Goal: Task Accomplishment & Management: Use online tool/utility

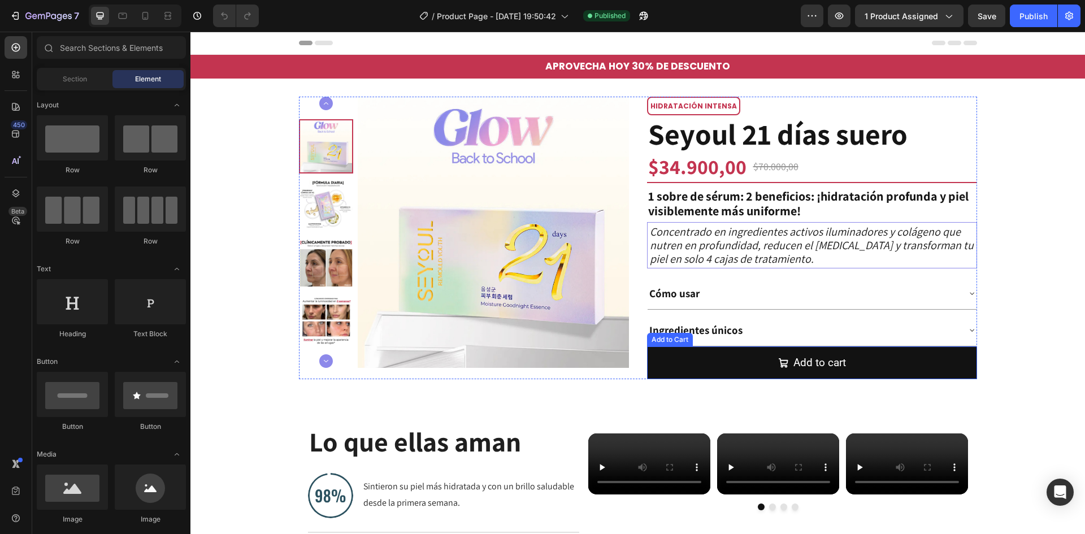
click at [681, 366] on button "Add to cart" at bounding box center [812, 362] width 330 height 33
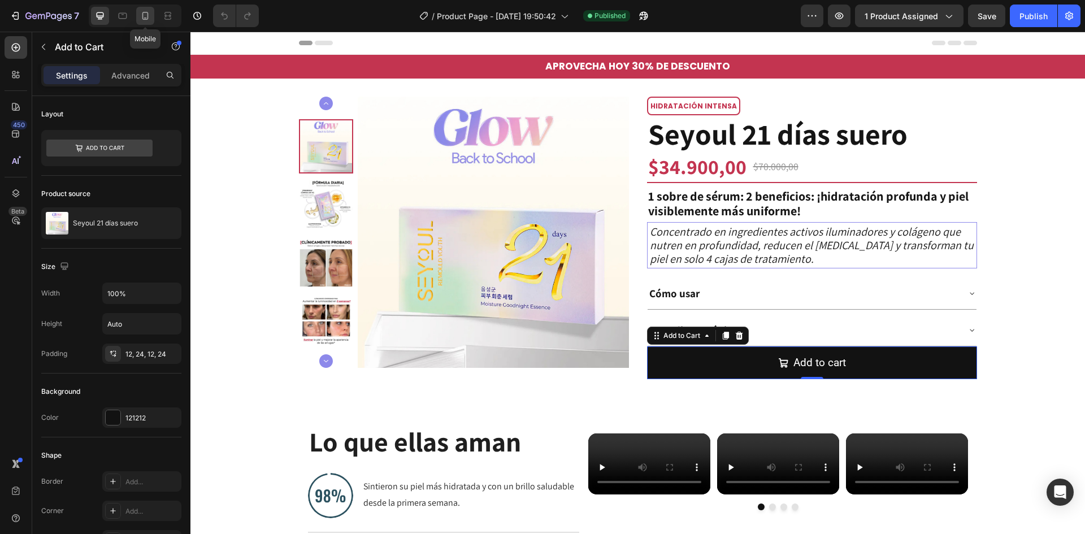
click at [141, 9] on div at bounding box center [145, 16] width 18 height 18
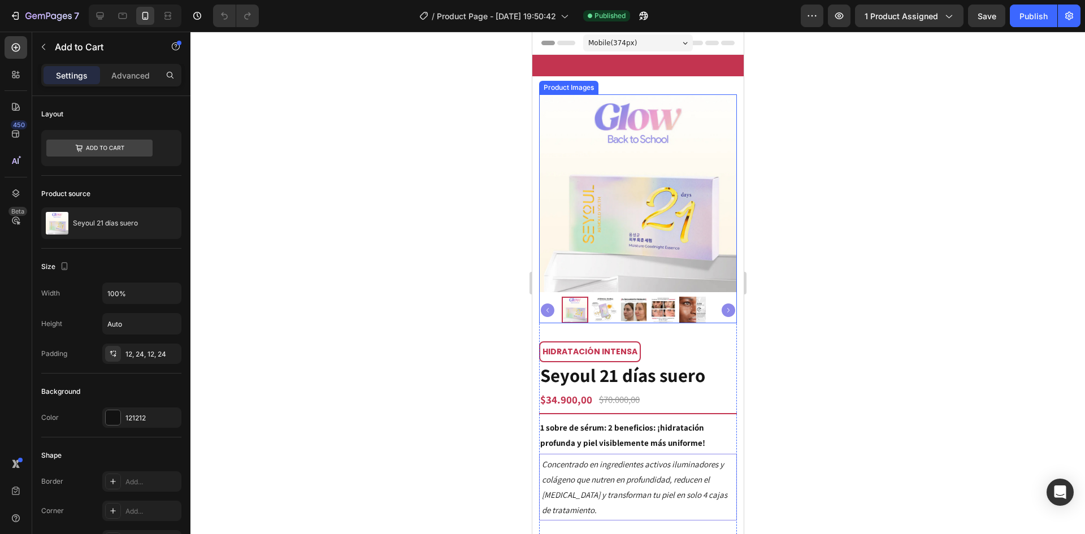
scroll to position [226, 0]
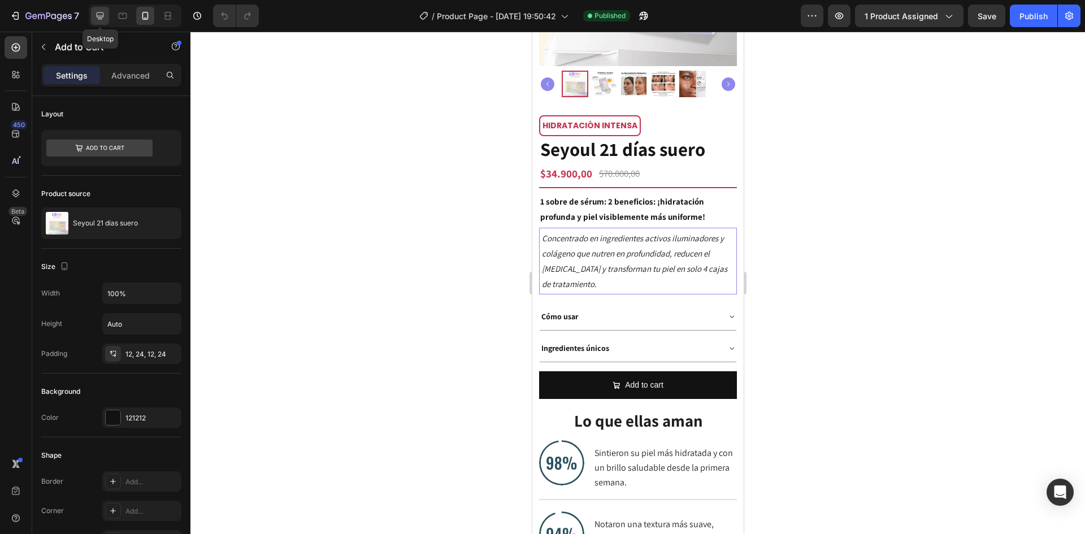
click at [94, 14] on div at bounding box center [100, 16] width 18 height 18
type input "19"
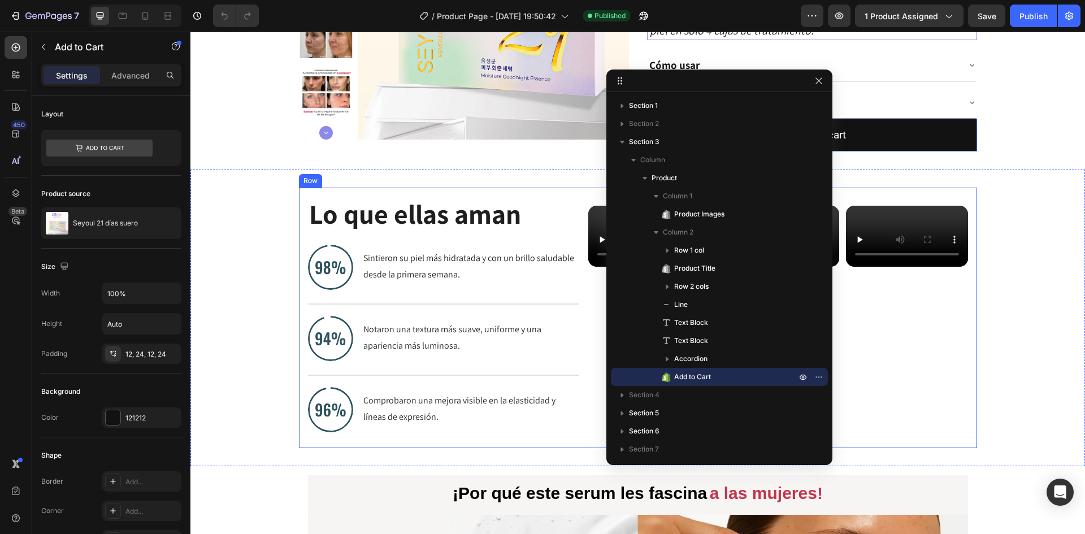
scroll to position [274, 0]
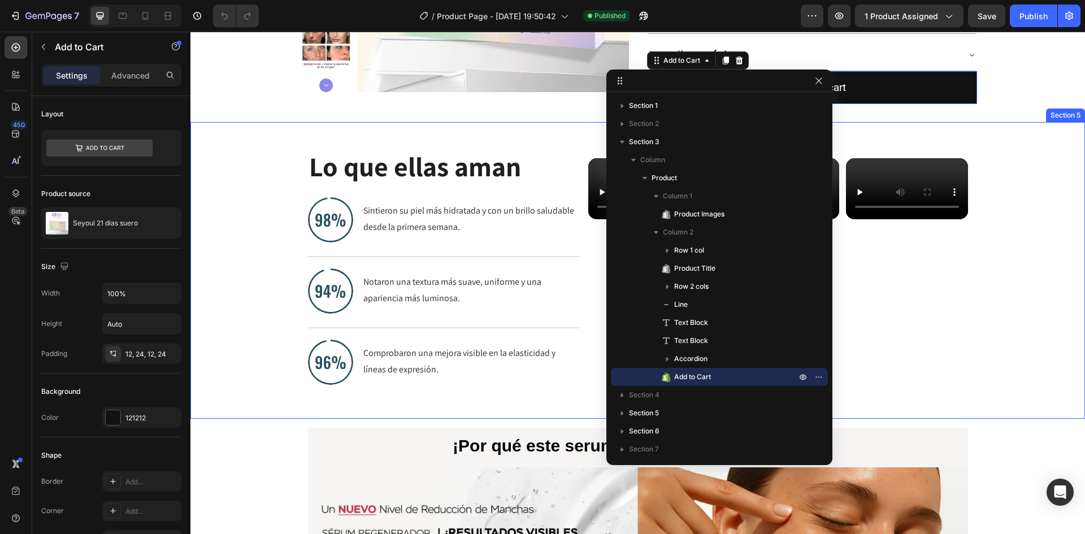
click at [1032, 265] on div "Lo que [PERSON_NAME] Text Block Image Sintieron [PERSON_NAME] más hidratada y c…" at bounding box center [637, 270] width 895 height 261
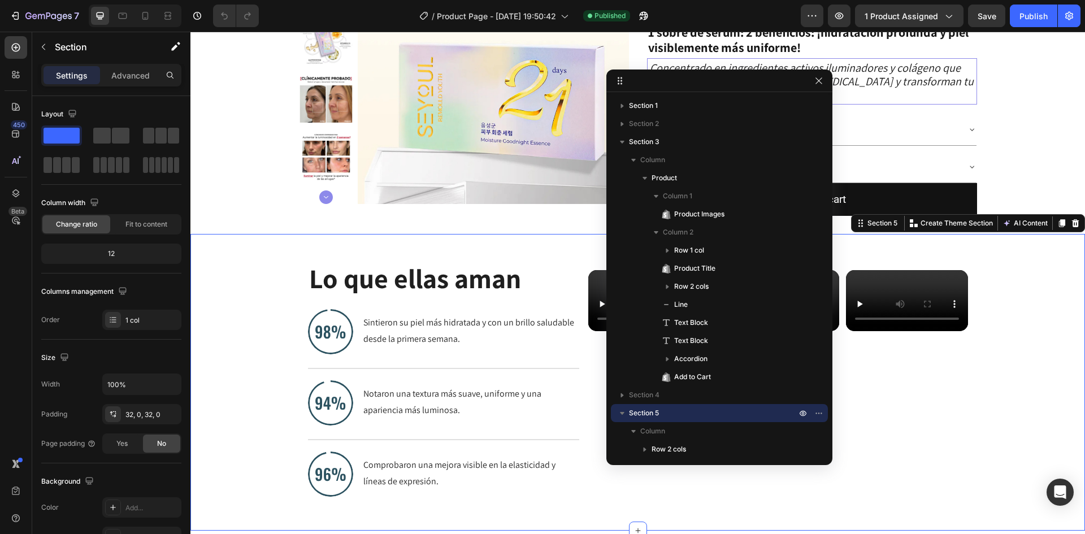
scroll to position [104, 0]
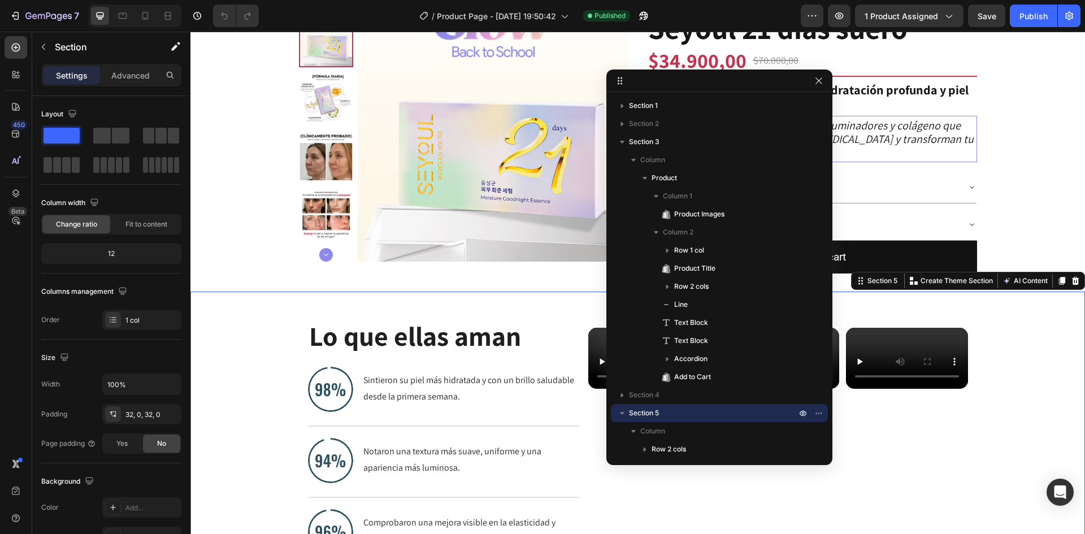
click at [818, 73] on div at bounding box center [719, 81] width 226 height 23
click at [816, 77] on icon "button" at bounding box center [818, 80] width 9 height 9
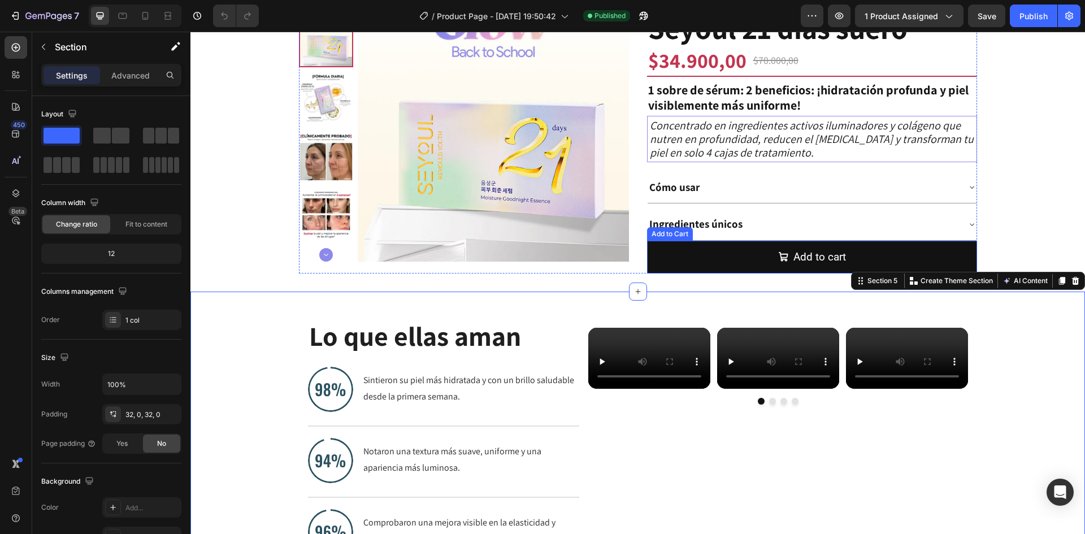
click at [653, 253] on button "Add to cart" at bounding box center [812, 257] width 330 height 33
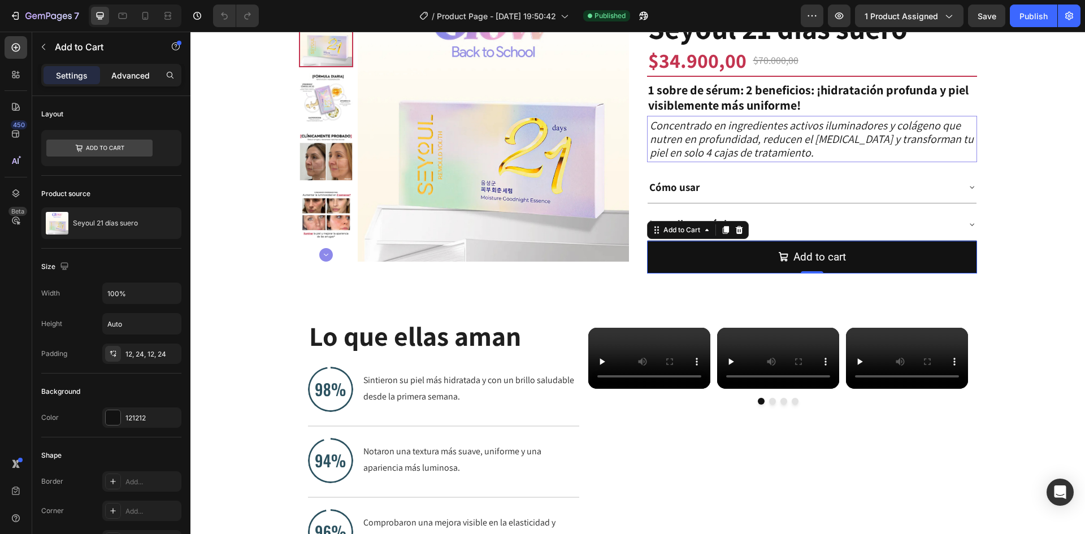
click at [116, 80] on p "Advanced" at bounding box center [130, 76] width 38 height 12
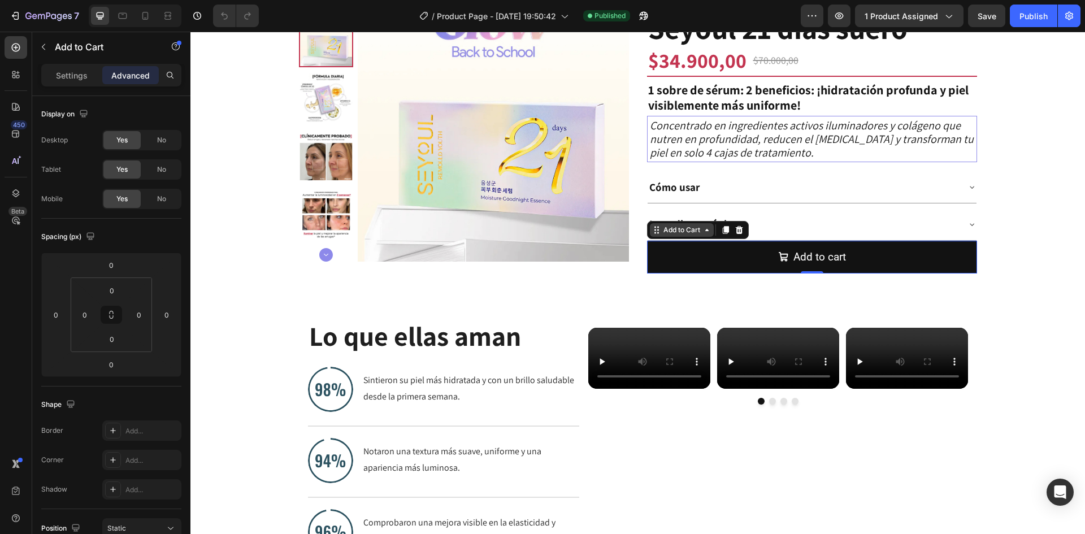
click at [661, 228] on div "Add to Cart" at bounding box center [681, 230] width 41 height 10
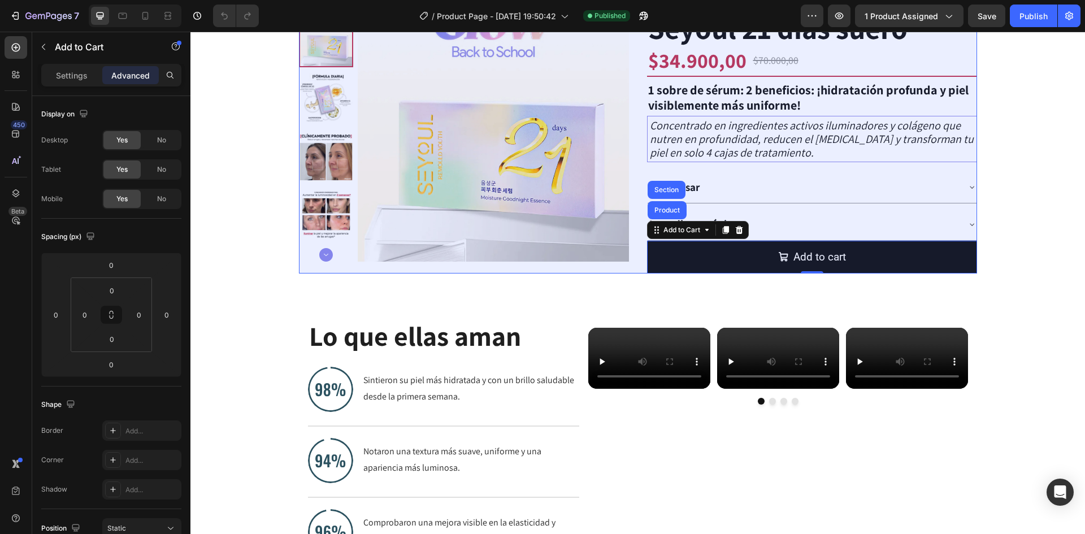
click at [670, 209] on div "Product" at bounding box center [667, 210] width 30 height 7
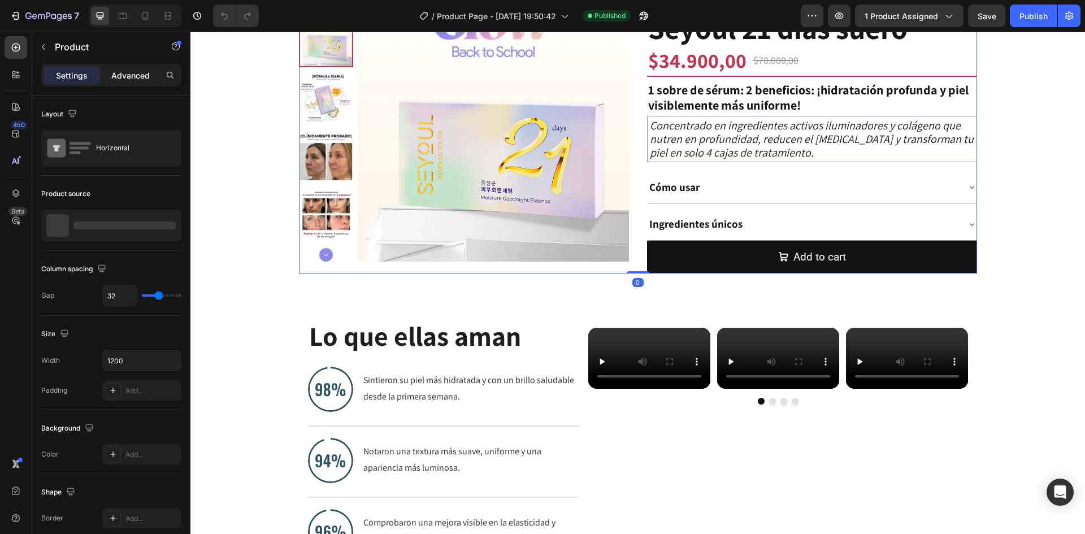
click at [136, 75] on p "Advanced" at bounding box center [130, 76] width 38 height 12
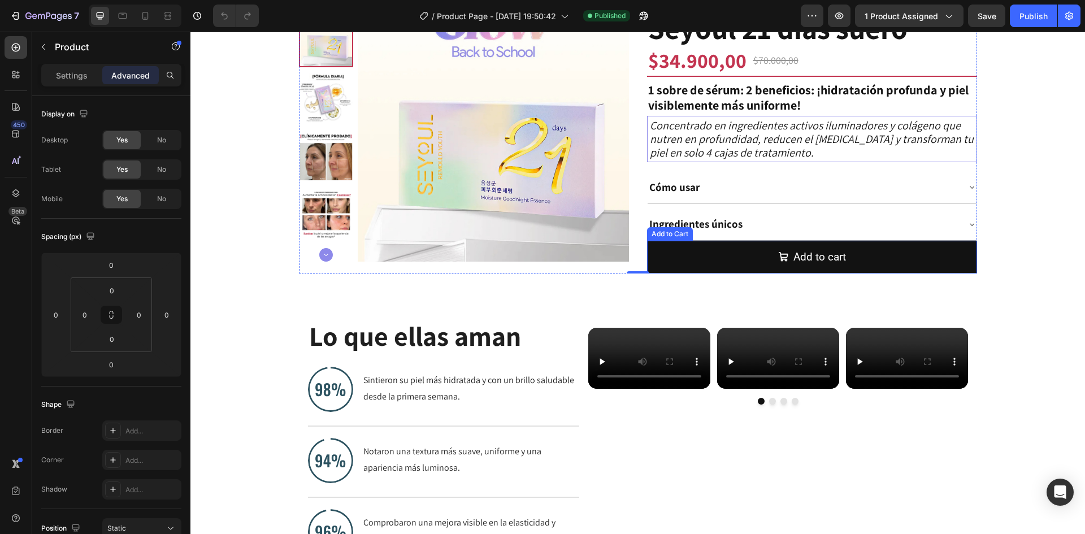
click at [653, 248] on button "Add to cart" at bounding box center [812, 257] width 330 height 33
click at [661, 234] on div "Add to Cart" at bounding box center [681, 230] width 41 height 10
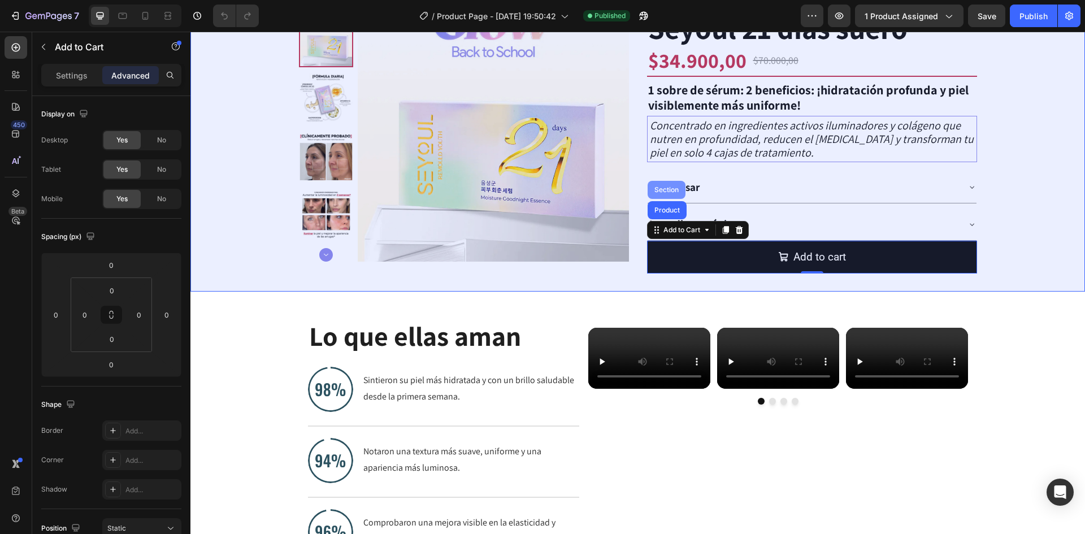
click at [656, 192] on div "Section" at bounding box center [666, 190] width 29 height 7
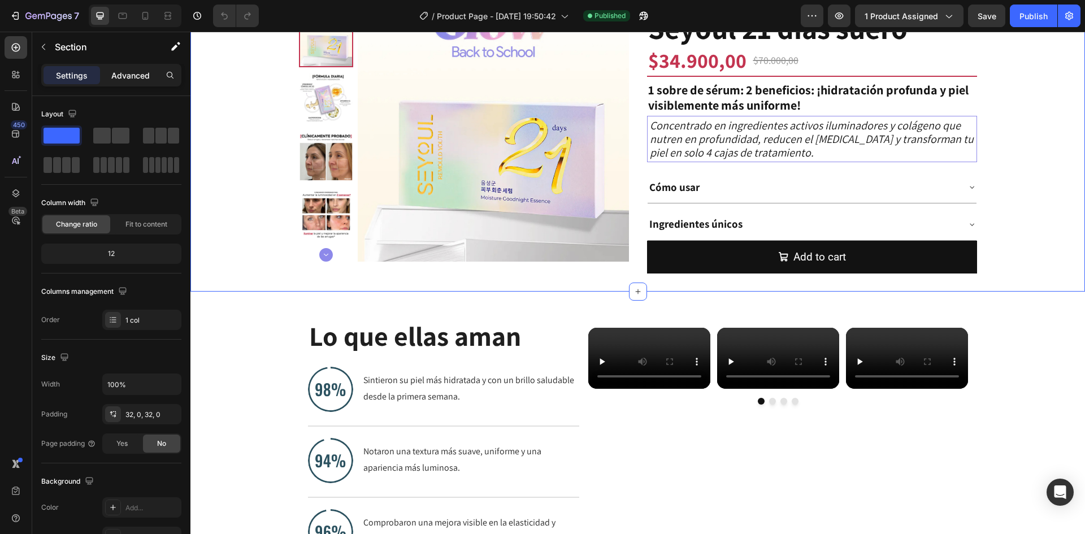
click at [122, 79] on p "Advanced" at bounding box center [130, 76] width 38 height 12
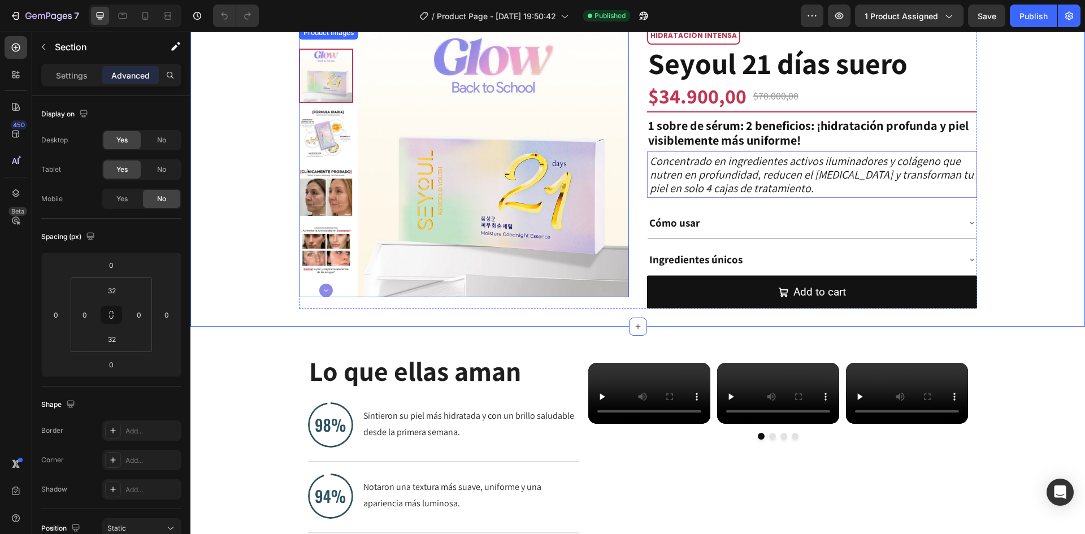
scroll to position [0, 0]
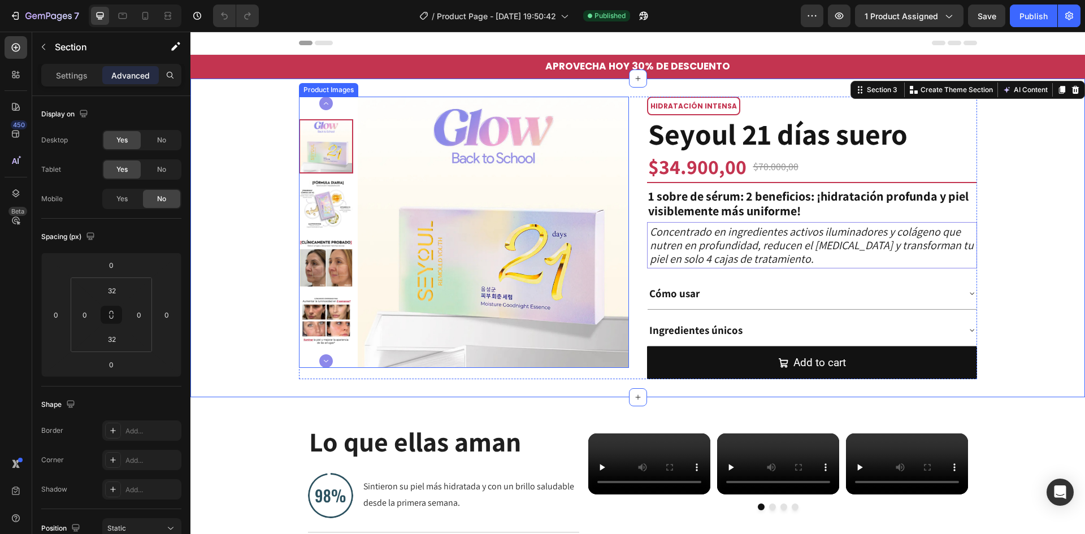
click at [380, 197] on img at bounding box center [493, 232] width 271 height 271
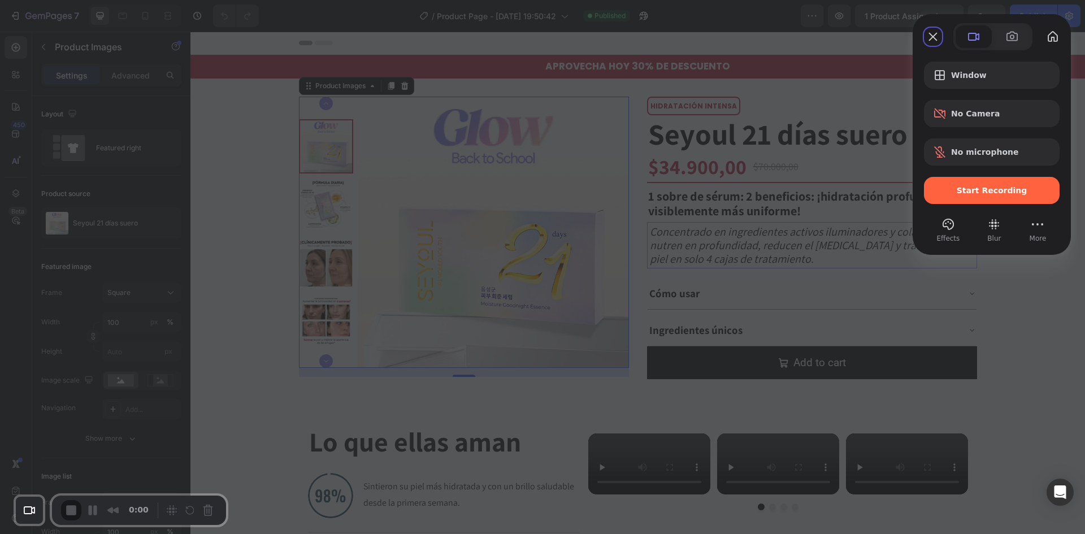
click at [969, 188] on span "Start Recording" at bounding box center [992, 190] width 71 height 9
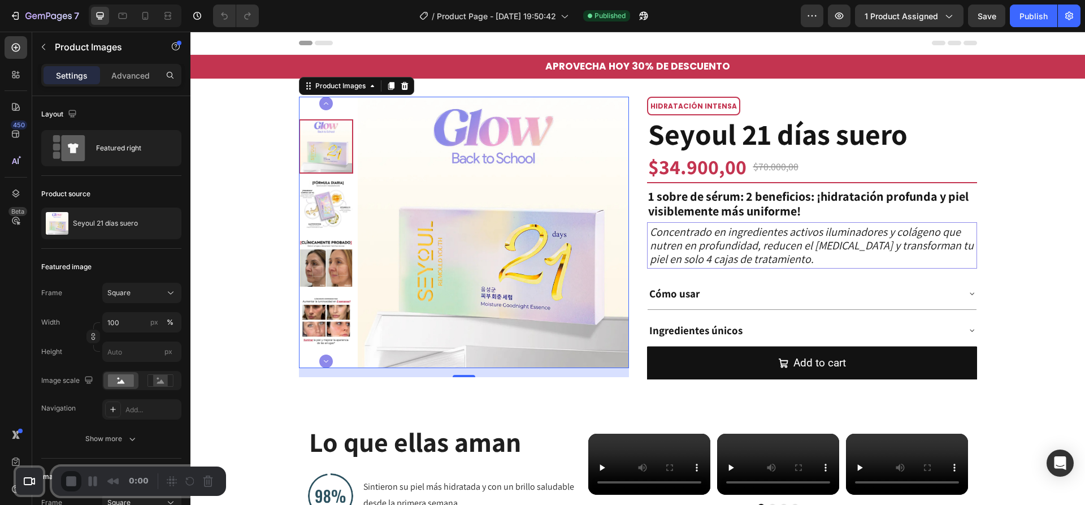
click at [696, 365] on button "Add to cart" at bounding box center [812, 362] width 330 height 33
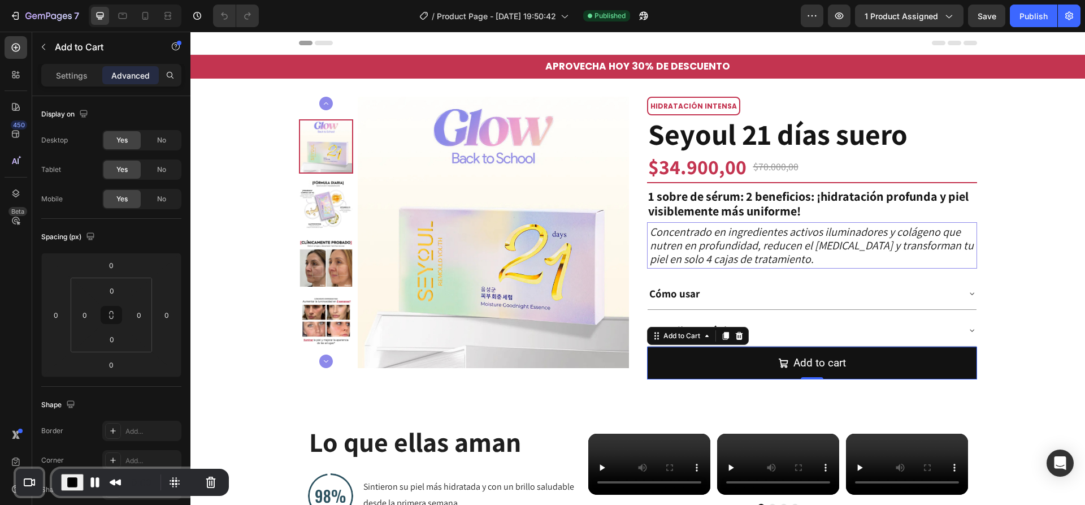
click at [666, 335] on div "Add to Cart" at bounding box center [681, 336] width 41 height 10
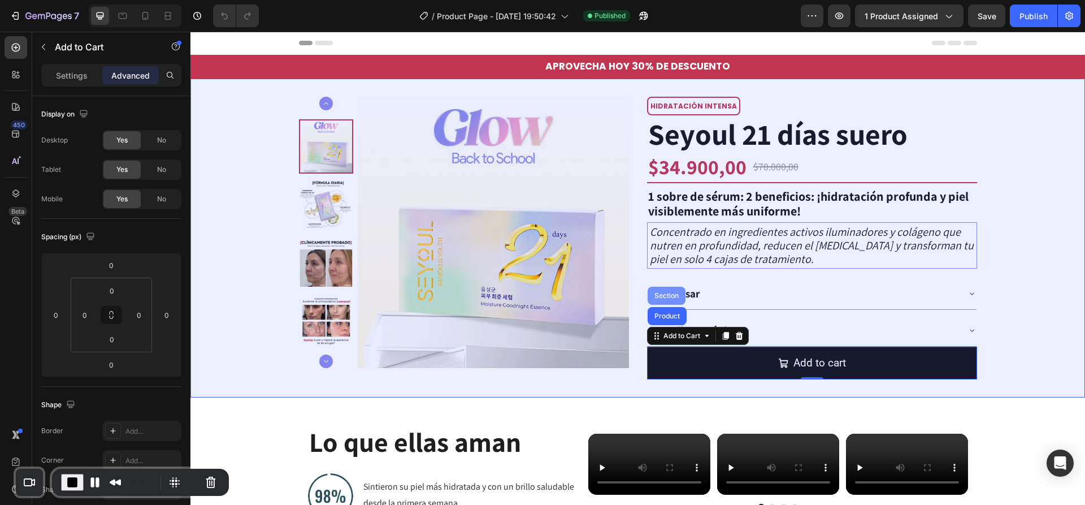
click at [667, 297] on div "Section" at bounding box center [666, 295] width 29 height 7
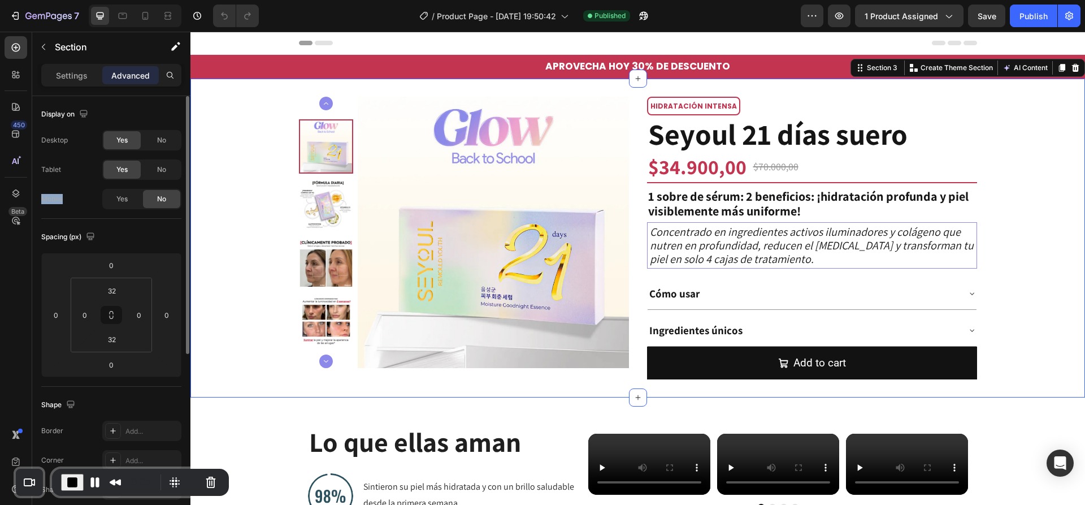
drag, startPoint x: 44, startPoint y: 199, endPoint x: 67, endPoint y: 201, distance: 23.2
click at [67, 201] on div "Mobile Yes No" at bounding box center [111, 199] width 140 height 20
click at [72, 198] on div "Mobile Yes No" at bounding box center [111, 199] width 140 height 20
click at [148, 18] on icon at bounding box center [145, 16] width 6 height 8
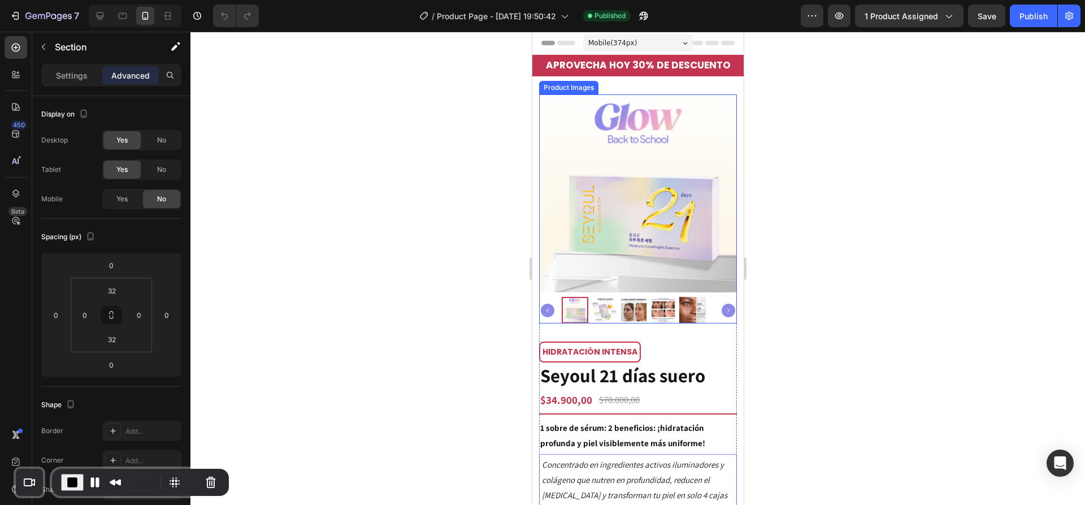
click at [621, 188] on img at bounding box center [638, 193] width 198 height 198
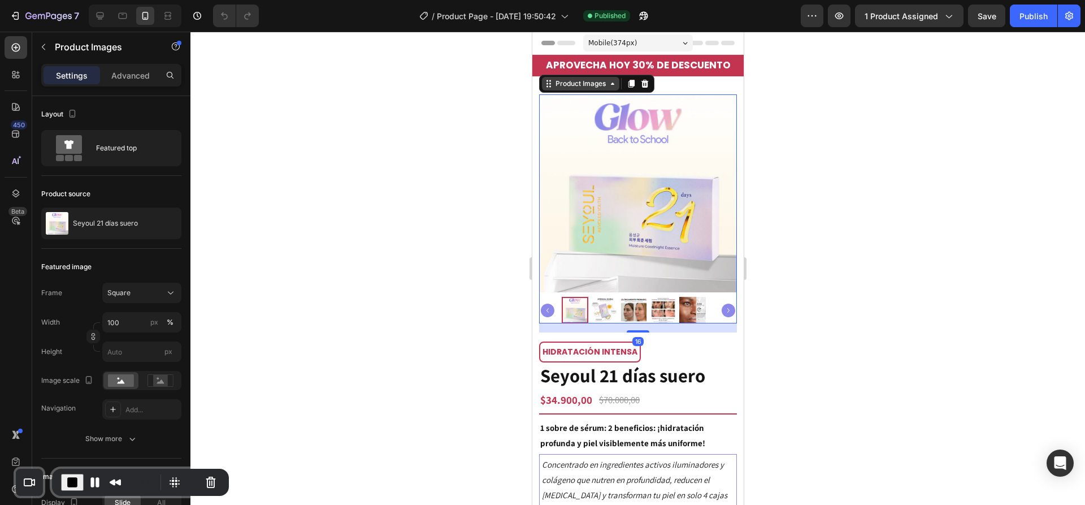
click at [592, 87] on div "Product Images" at bounding box center [580, 84] width 55 height 10
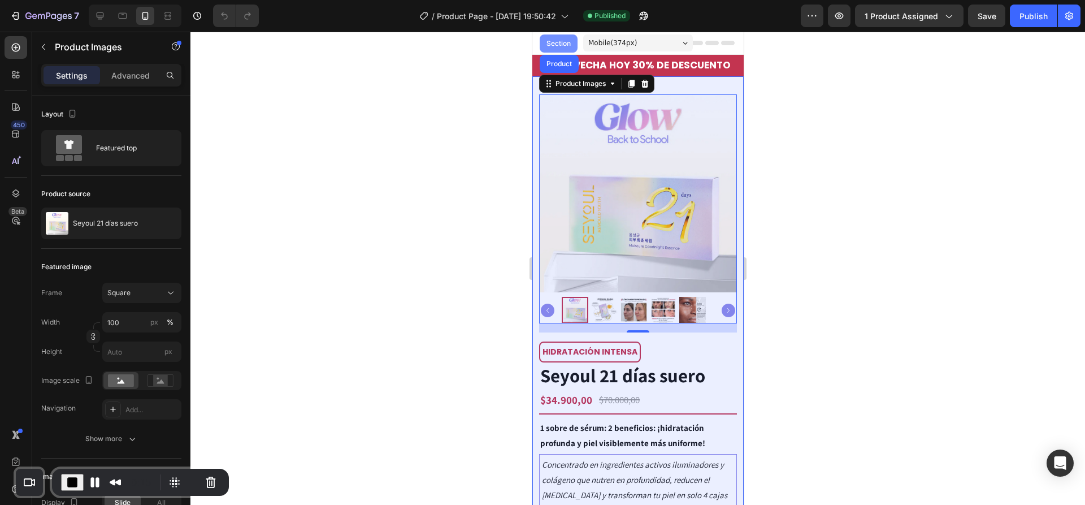
click at [561, 45] on div "Section" at bounding box center [558, 43] width 29 height 7
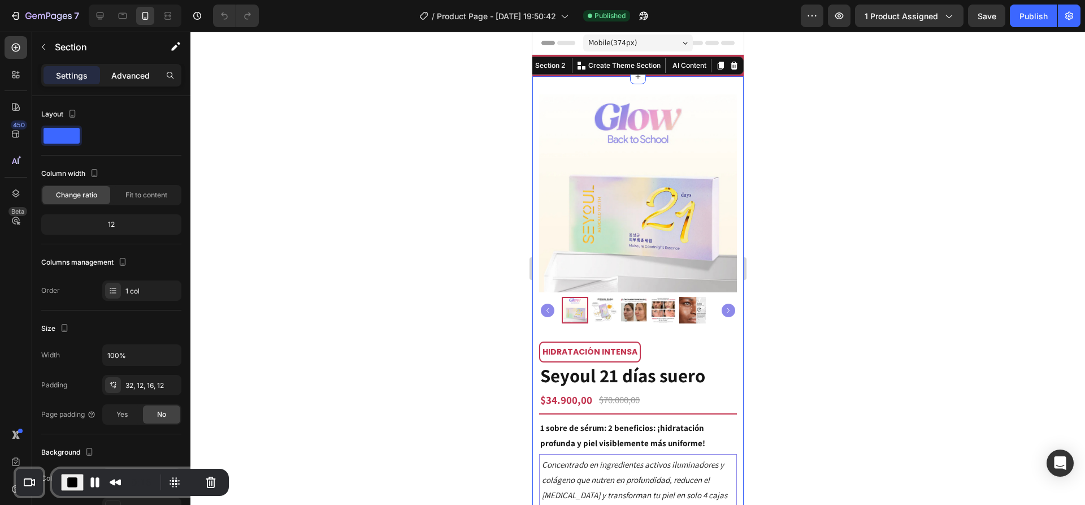
click at [142, 83] on div "Advanced" at bounding box center [130, 75] width 57 height 18
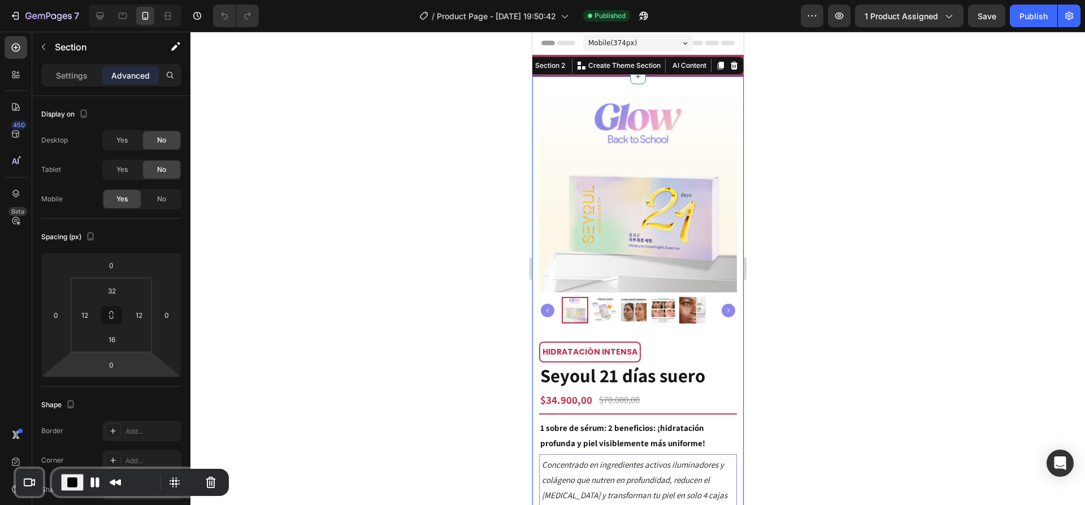
click at [66, 483] on span "End Recording" at bounding box center [73, 482] width 14 height 14
